Goal: Obtain resource: Download file/media

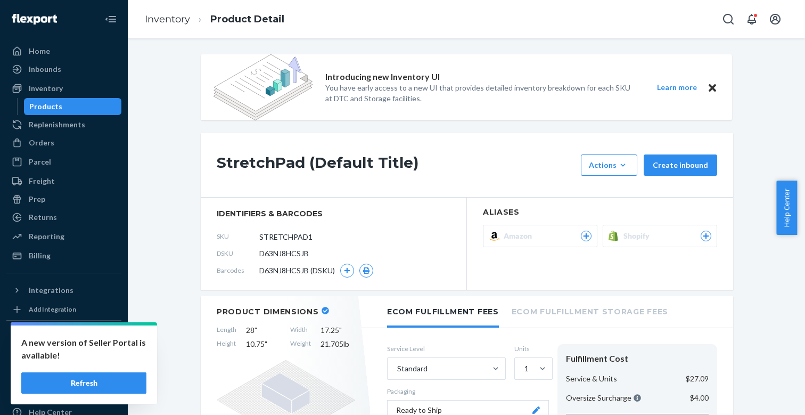
scroll to position [97, 0]
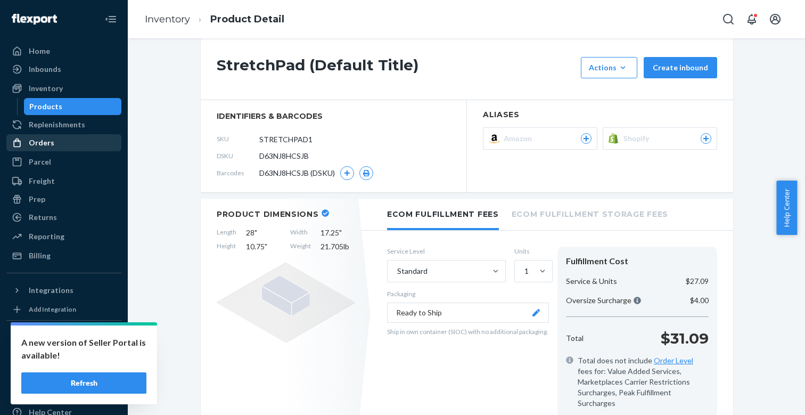
click at [43, 142] on div "Orders" at bounding box center [42, 142] width 26 height 11
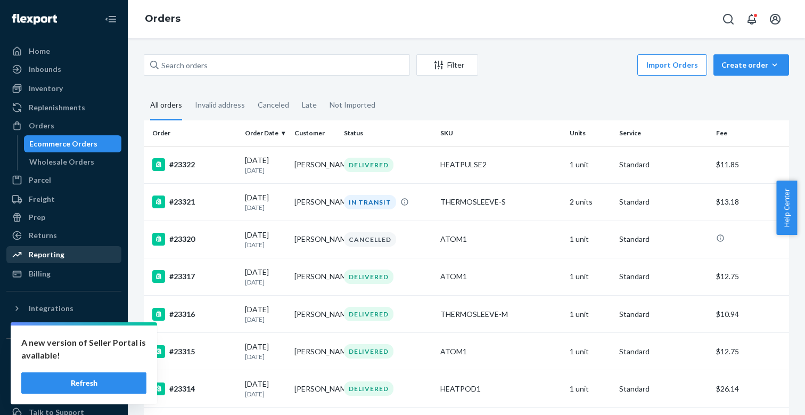
click at [40, 258] on div "Reporting" at bounding box center [47, 254] width 36 height 11
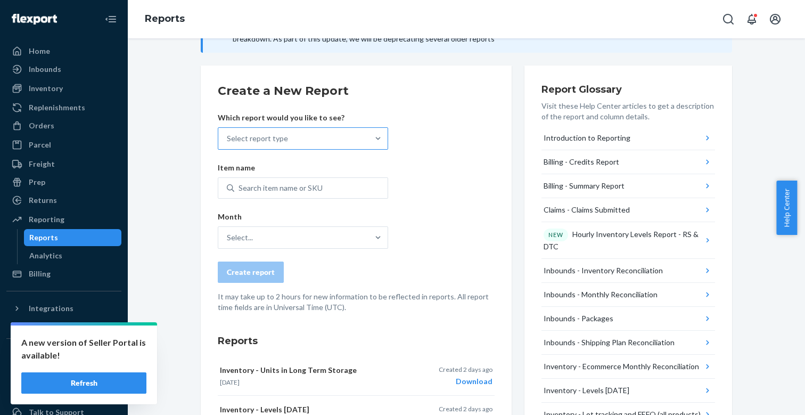
scroll to position [143, 0]
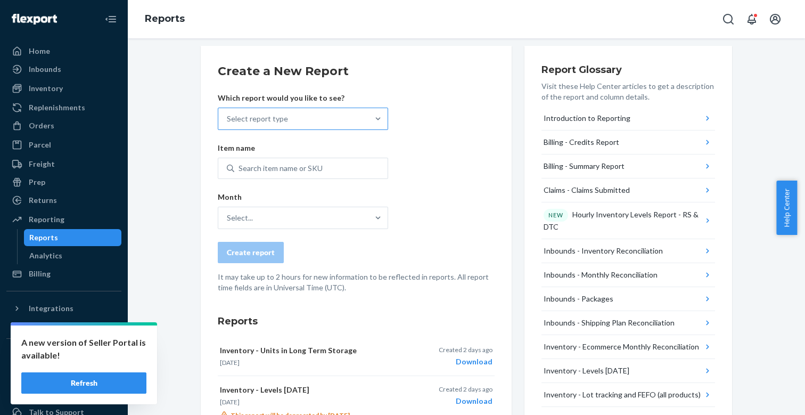
click at [310, 124] on div "Select report type" at bounding box center [293, 118] width 150 height 21
click at [228, 124] on input "Select report type" at bounding box center [227, 118] width 1 height 11
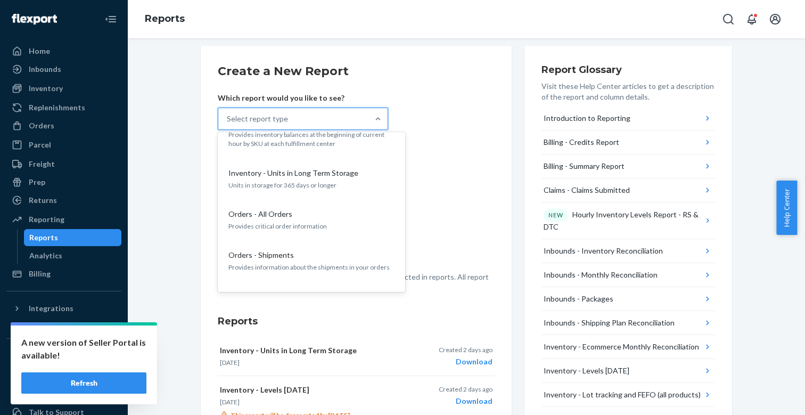
scroll to position [924, 0]
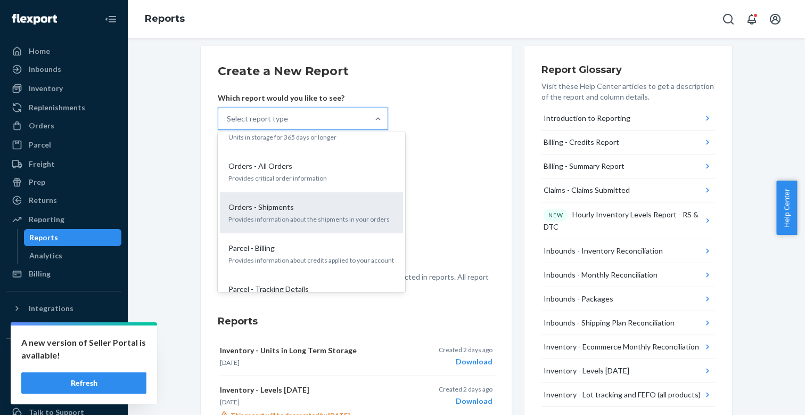
click at [291, 197] on div "Orders - Shipments Provides information about the shipments in your orders" at bounding box center [311, 213] width 170 height 32
click at [228, 124] on input "option Orders - Shipments focused, 0 of 32. 32 results available. Use Up and Do…" at bounding box center [227, 118] width 1 height 11
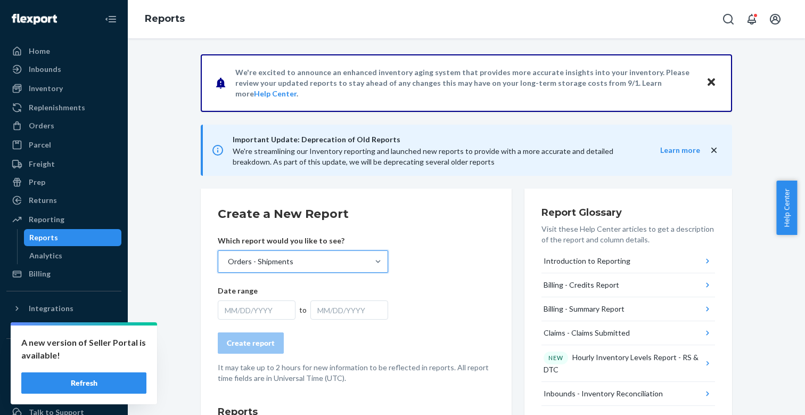
scroll to position [0, 0]
click at [240, 310] on div "MM/DD/YYYY" at bounding box center [257, 309] width 78 height 19
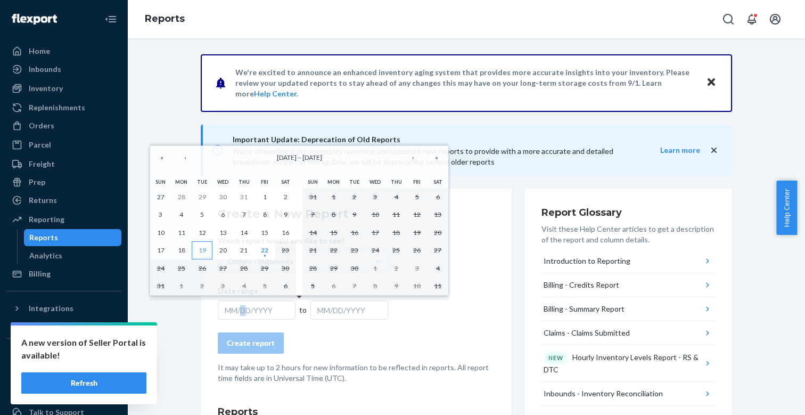
click at [198, 250] on button "19" at bounding box center [202, 250] width 21 height 18
click at [265, 251] on abbr "22" at bounding box center [264, 250] width 7 height 8
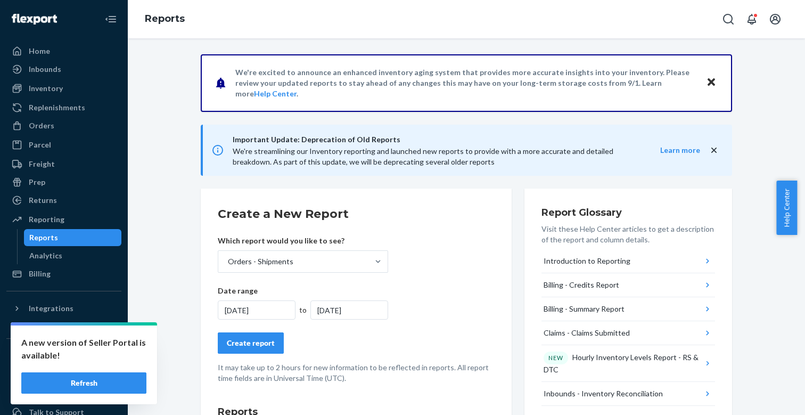
click at [254, 352] on button "Create report" at bounding box center [251, 342] width 66 height 21
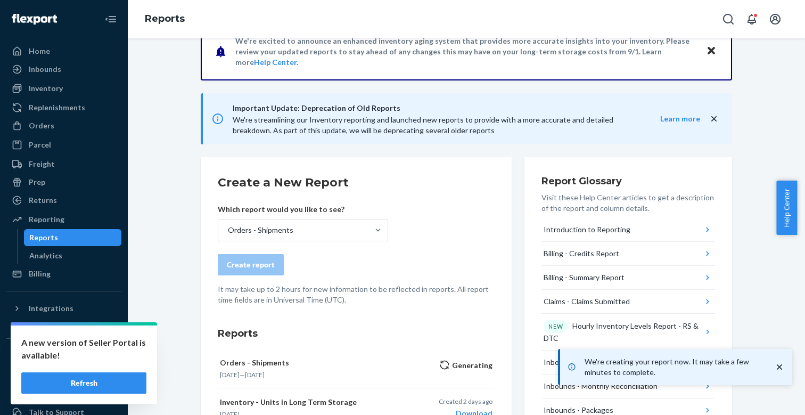
scroll to position [52, 0]
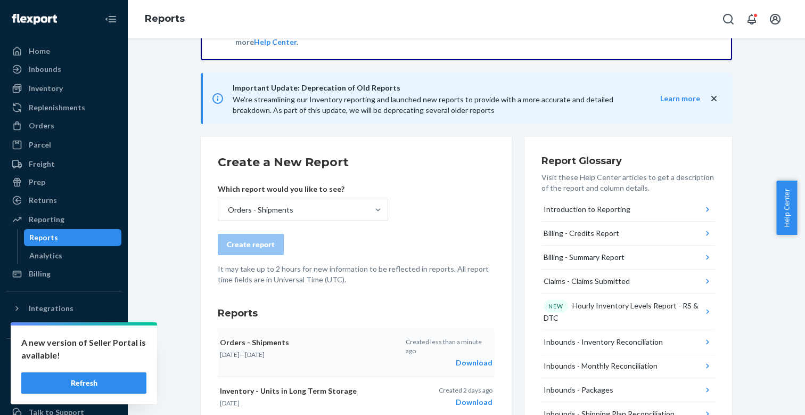
click at [469, 357] on div "Download" at bounding box center [449, 362] width 87 height 11
